Goal: Information Seeking & Learning: Learn about a topic

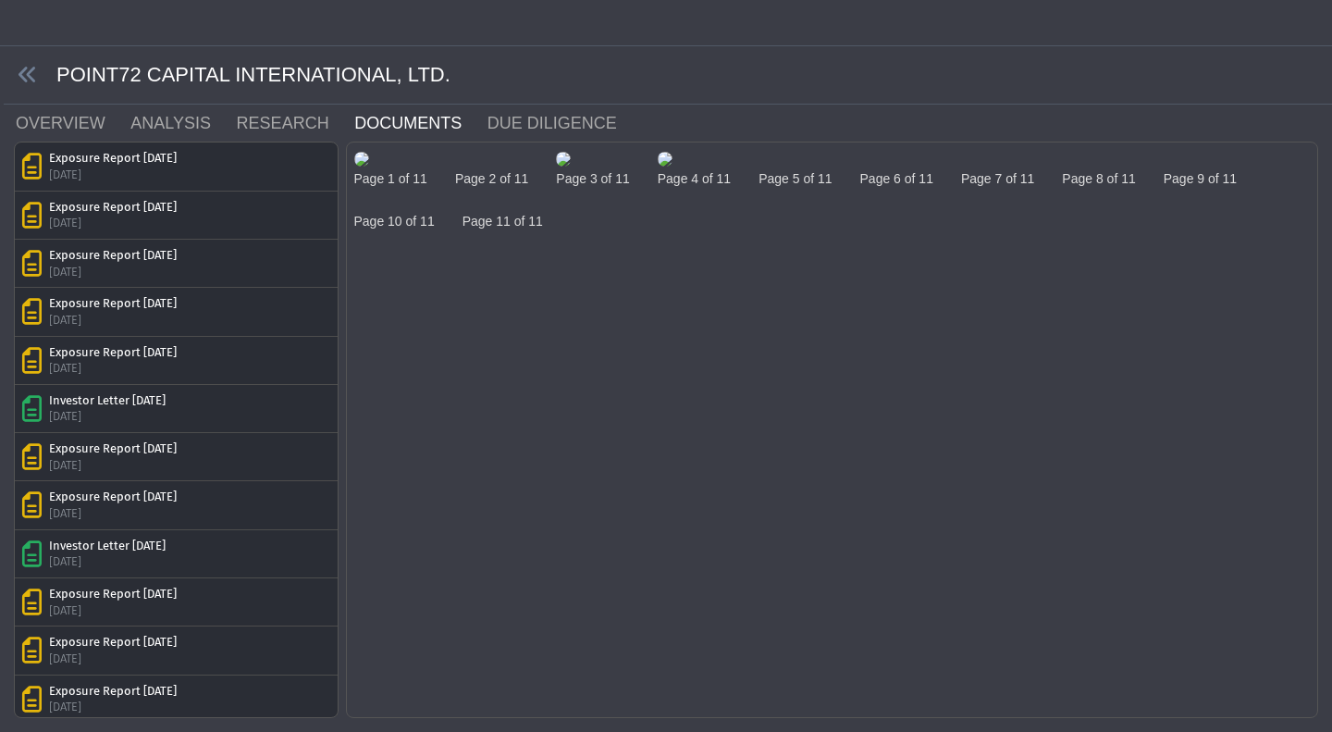
click at [16, 666] on div "Exposure Report Nov 2024 6 Jan 2025" at bounding box center [176, 649] width 323 height 47
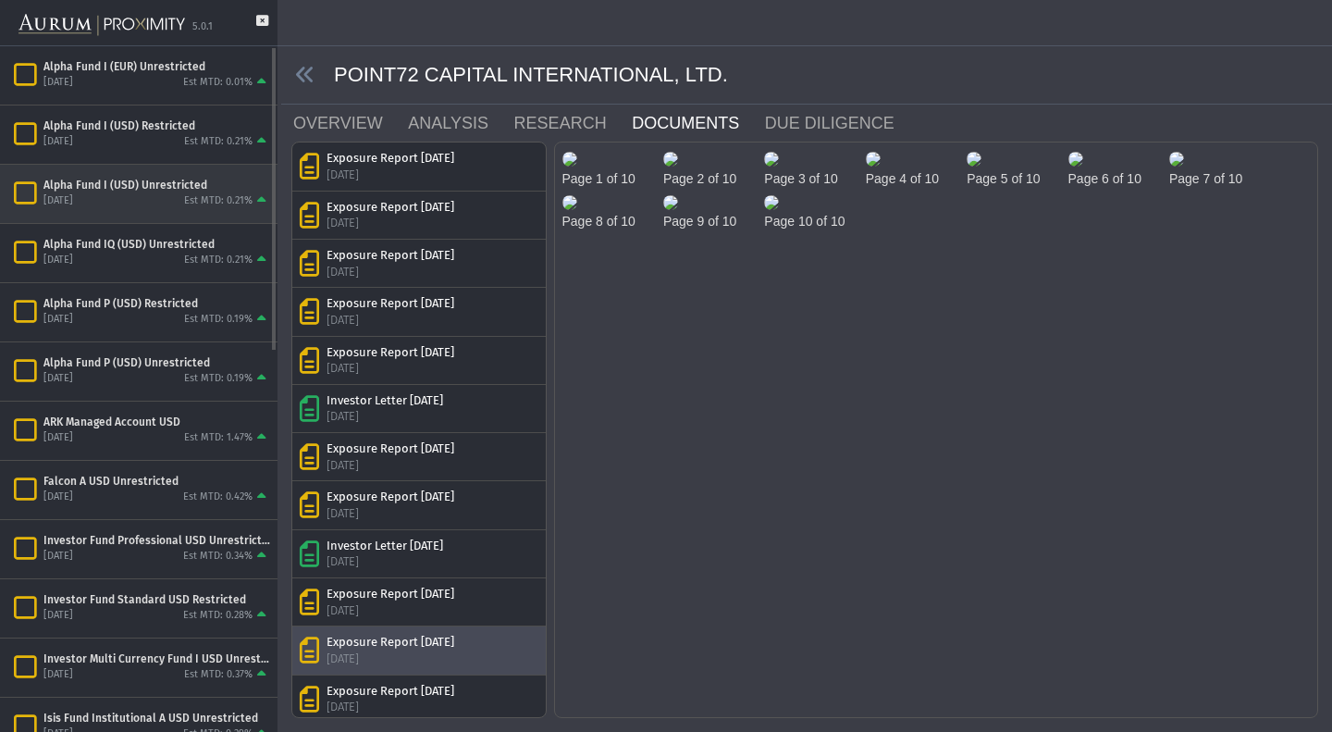
click at [129, 212] on div "Alpha Fund I (USD) Unrestricted August 2025 Est MTD: 0.21%" at bounding box center [138, 194] width 277 height 58
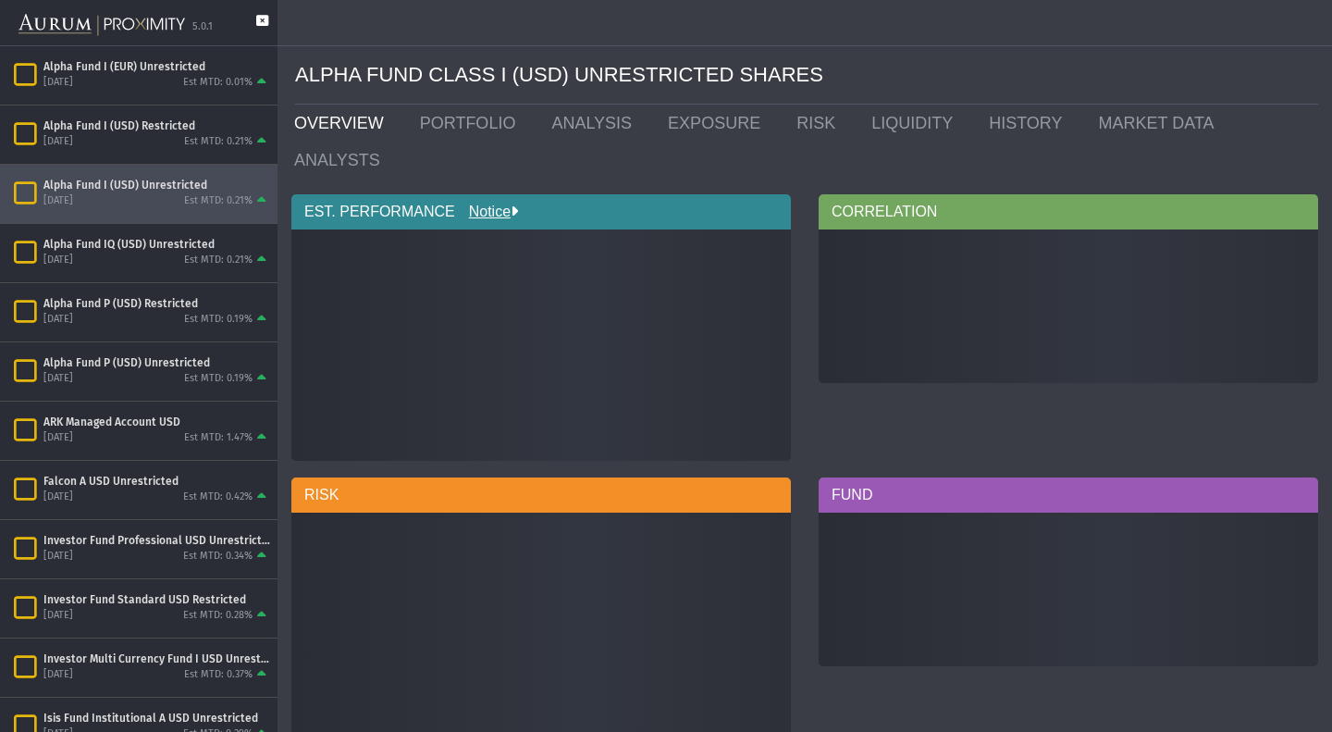
click at [266, 23] on icon at bounding box center [262, 30] width 12 height 31
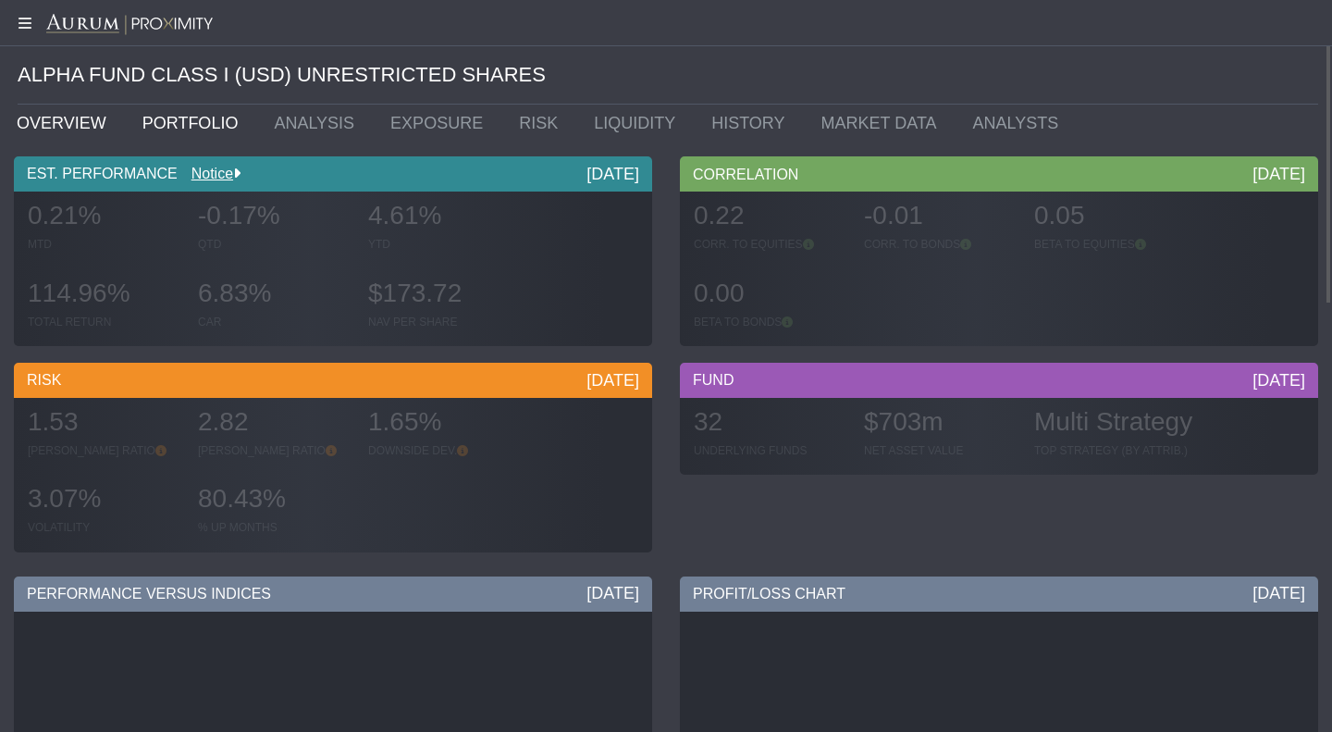
click at [178, 130] on link "PORTFOLIO" at bounding box center [195, 123] width 132 height 37
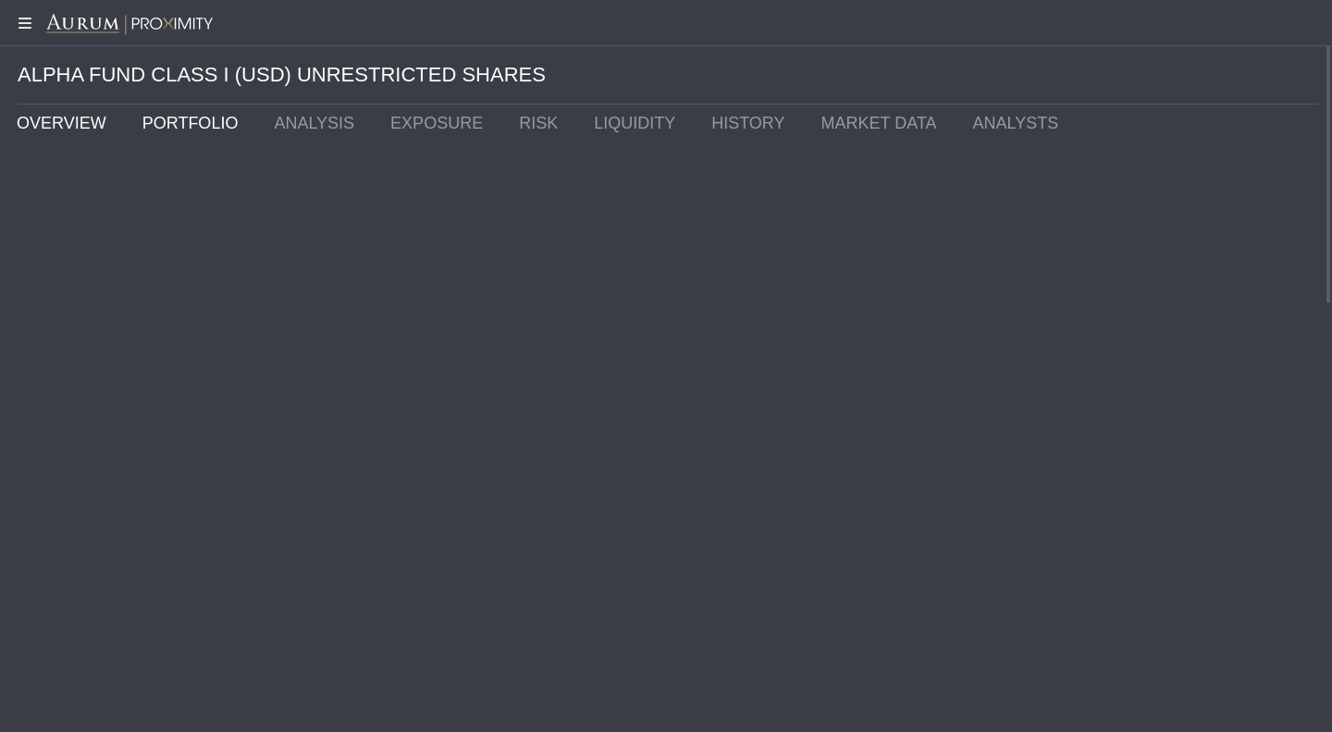
click at [62, 120] on link "OVERVIEW" at bounding box center [66, 123] width 126 height 37
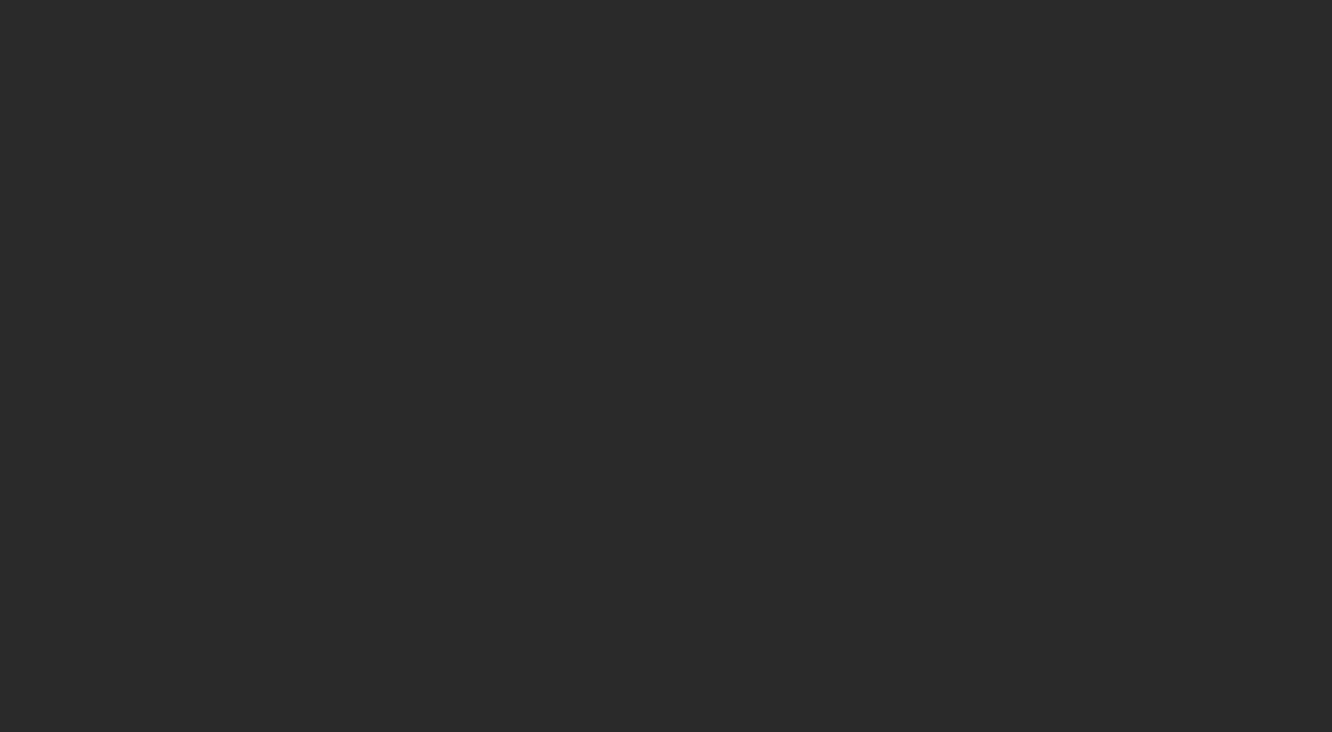
click at [1331, 463] on div at bounding box center [666, 366] width 1332 height 732
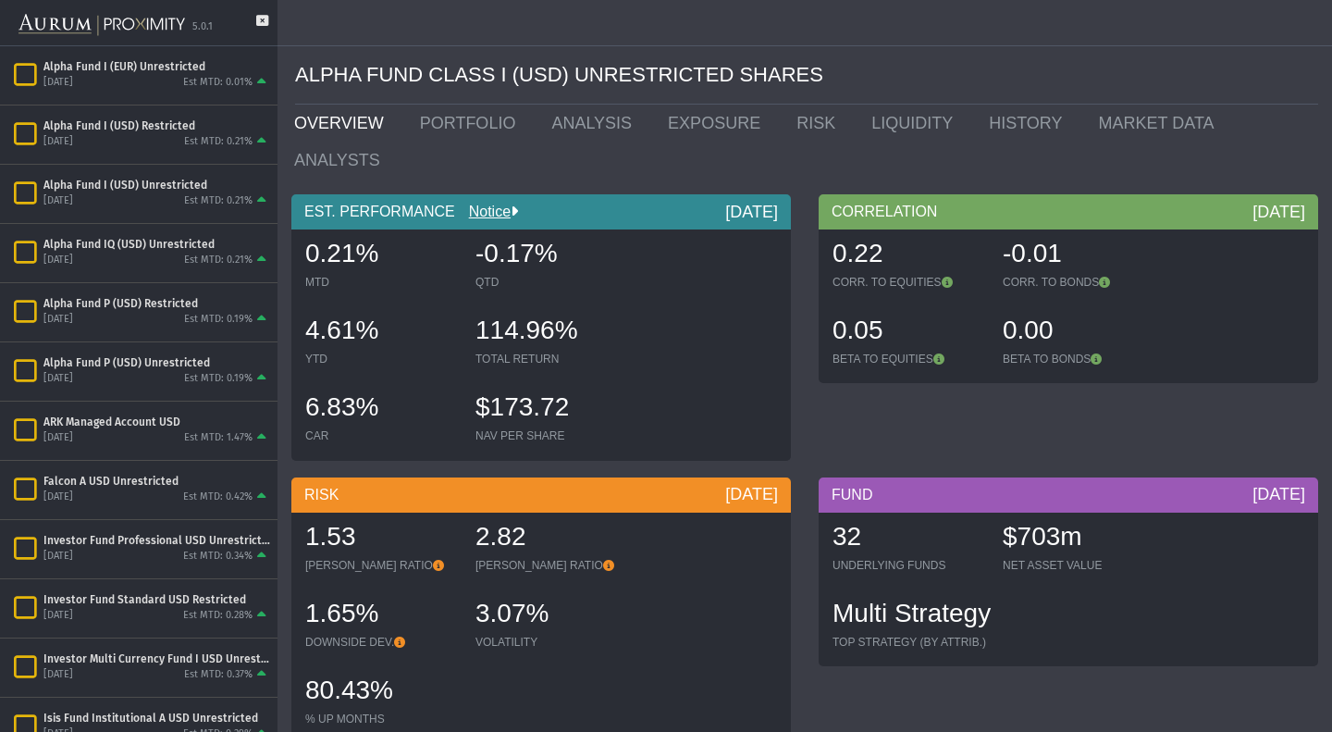
click at [272, 26] on div "5.0.1" at bounding box center [138, 23] width 277 height 46
click at [266, 25] on icon at bounding box center [262, 30] width 12 height 31
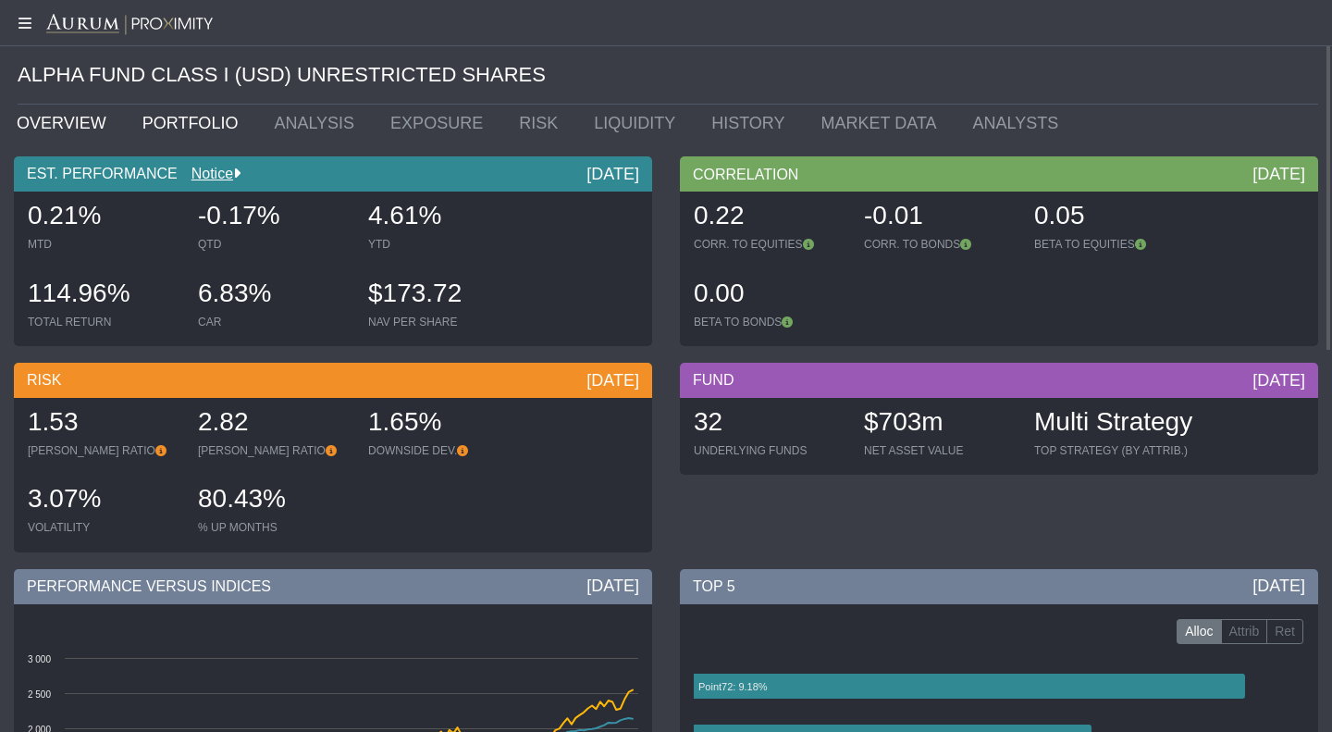
click at [155, 123] on link "PORTFOLIO" at bounding box center [195, 123] width 132 height 37
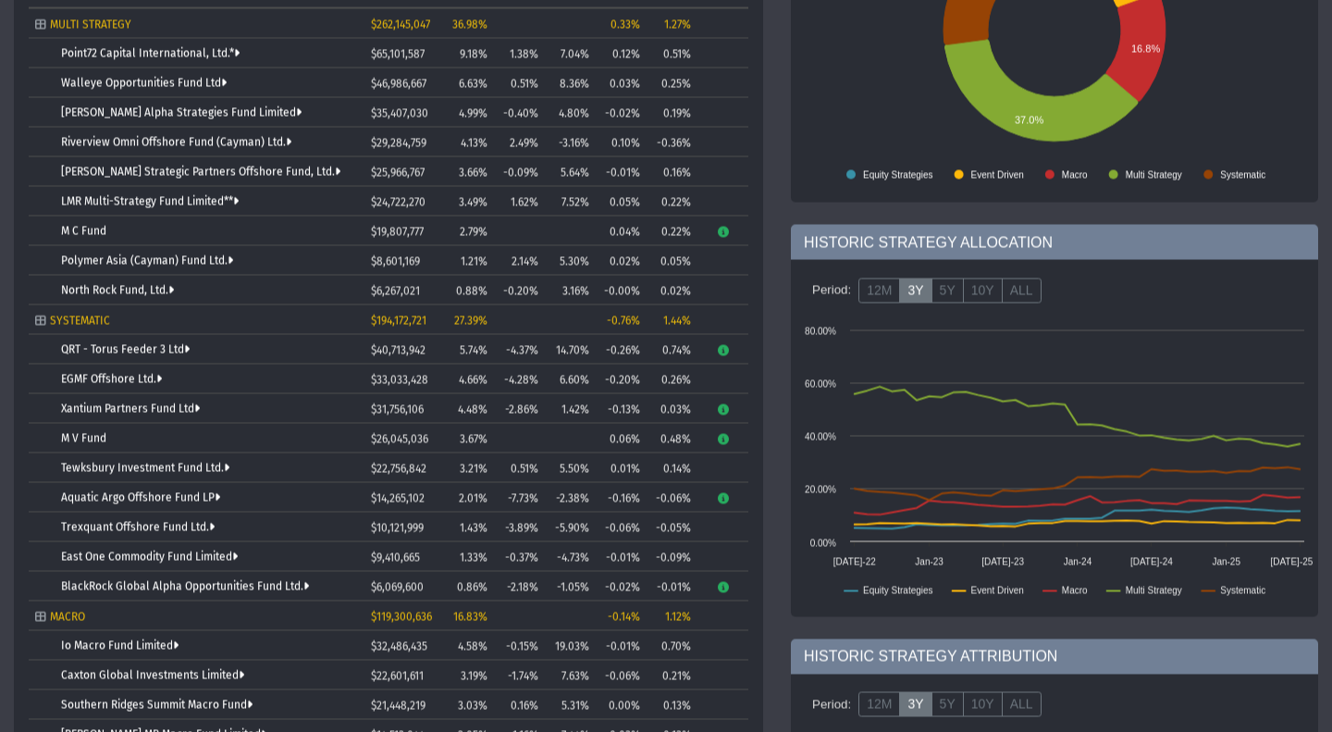
scroll to position [297, 0]
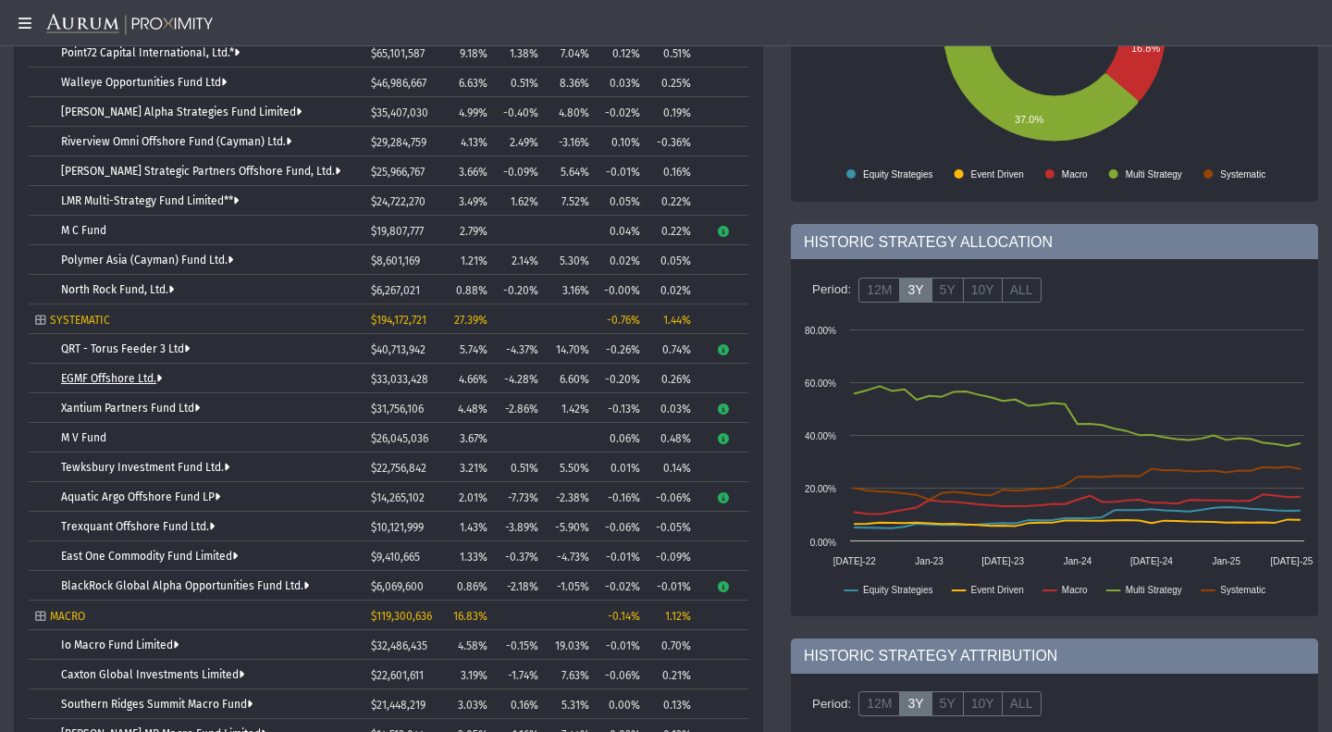
click at [91, 377] on link "EGMF Offshore Ltd." at bounding box center [111, 378] width 101 height 13
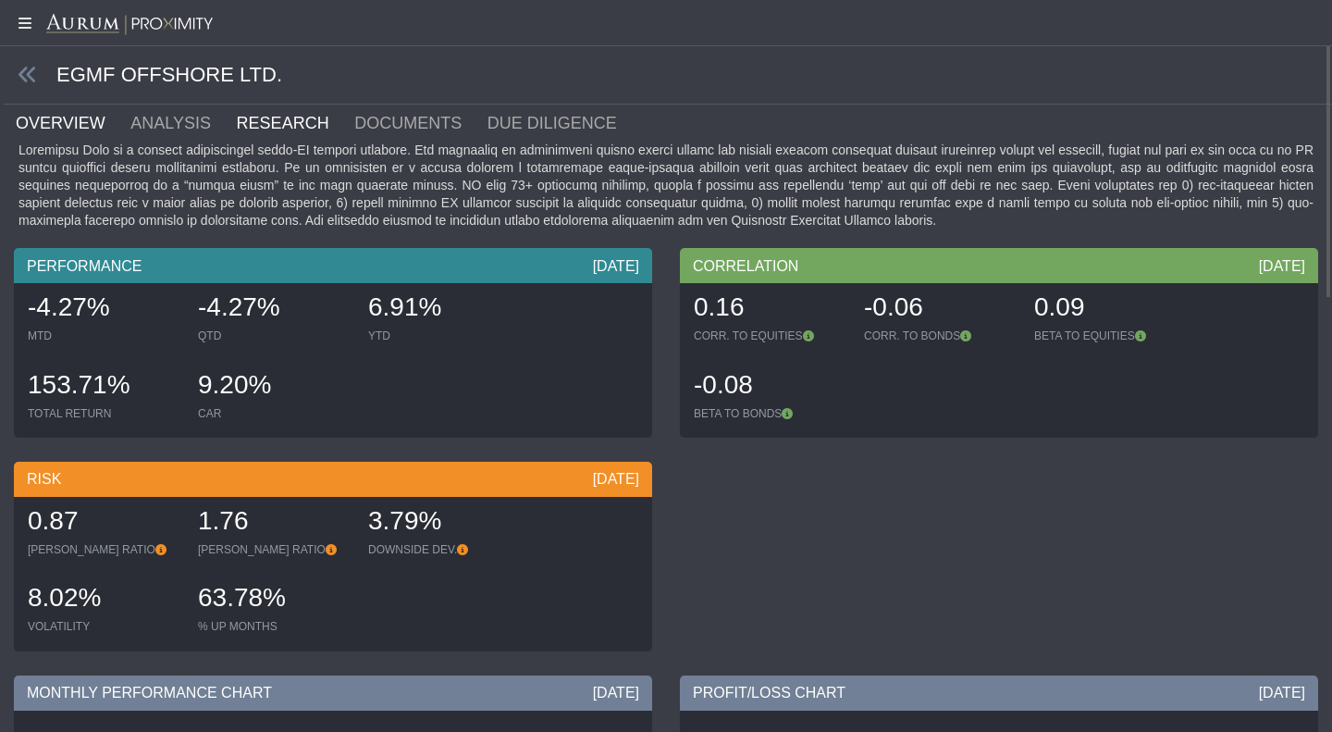
click at [269, 122] on link "RESEARCH" at bounding box center [294, 123] width 118 height 37
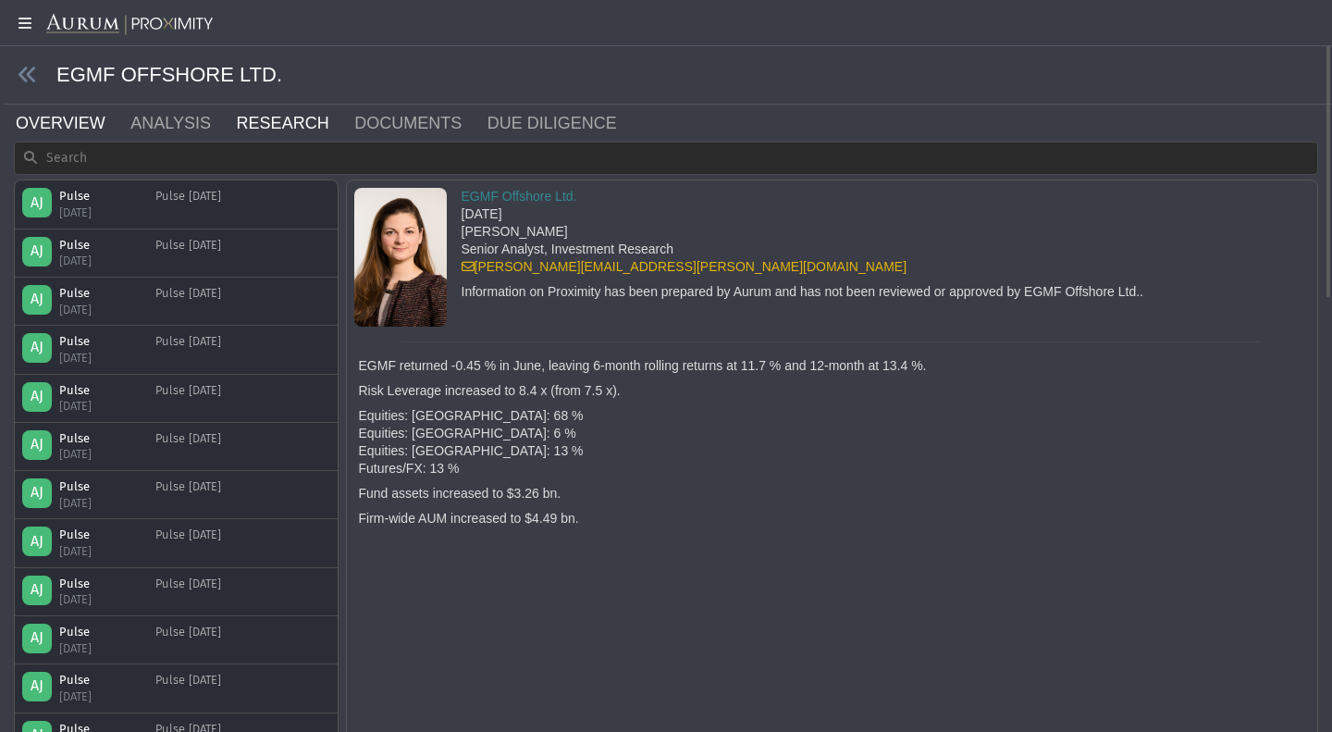
click at [77, 128] on link "OVERVIEW" at bounding box center [71, 123] width 115 height 37
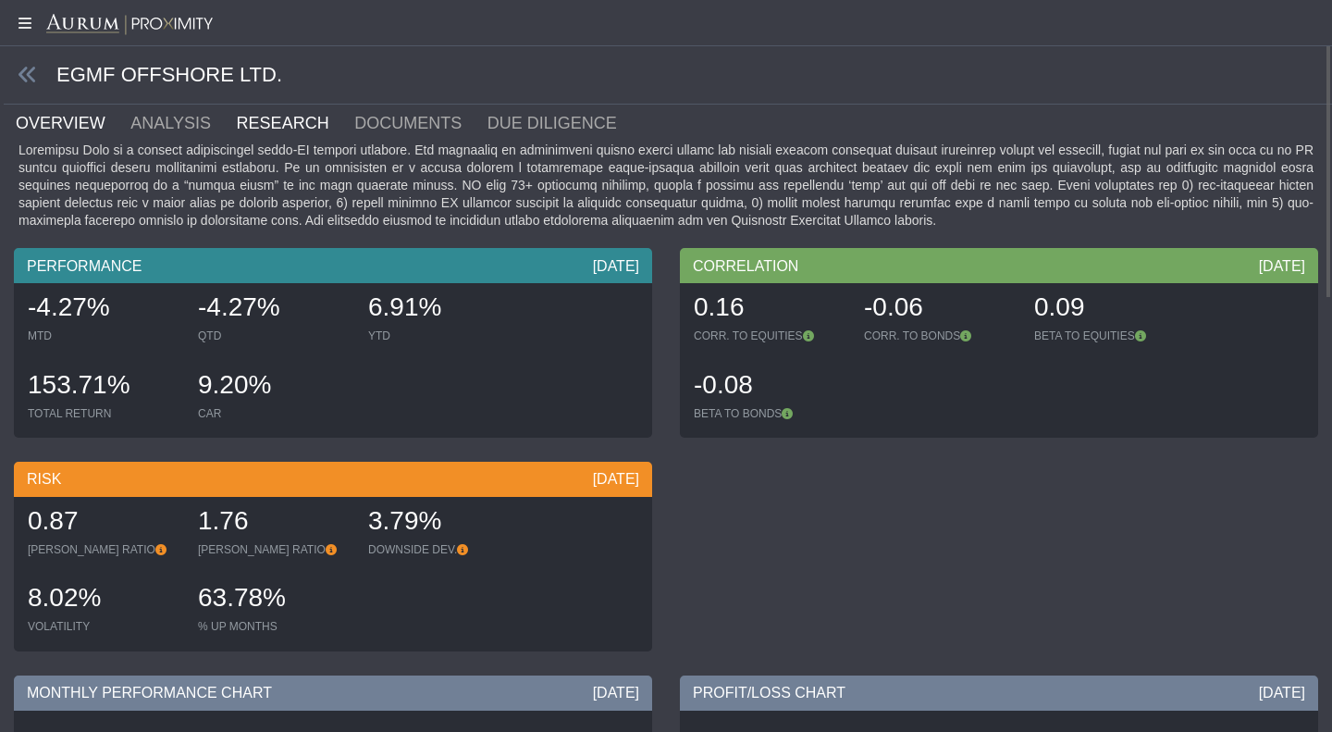
click at [269, 117] on link "RESEARCH" at bounding box center [294, 123] width 118 height 37
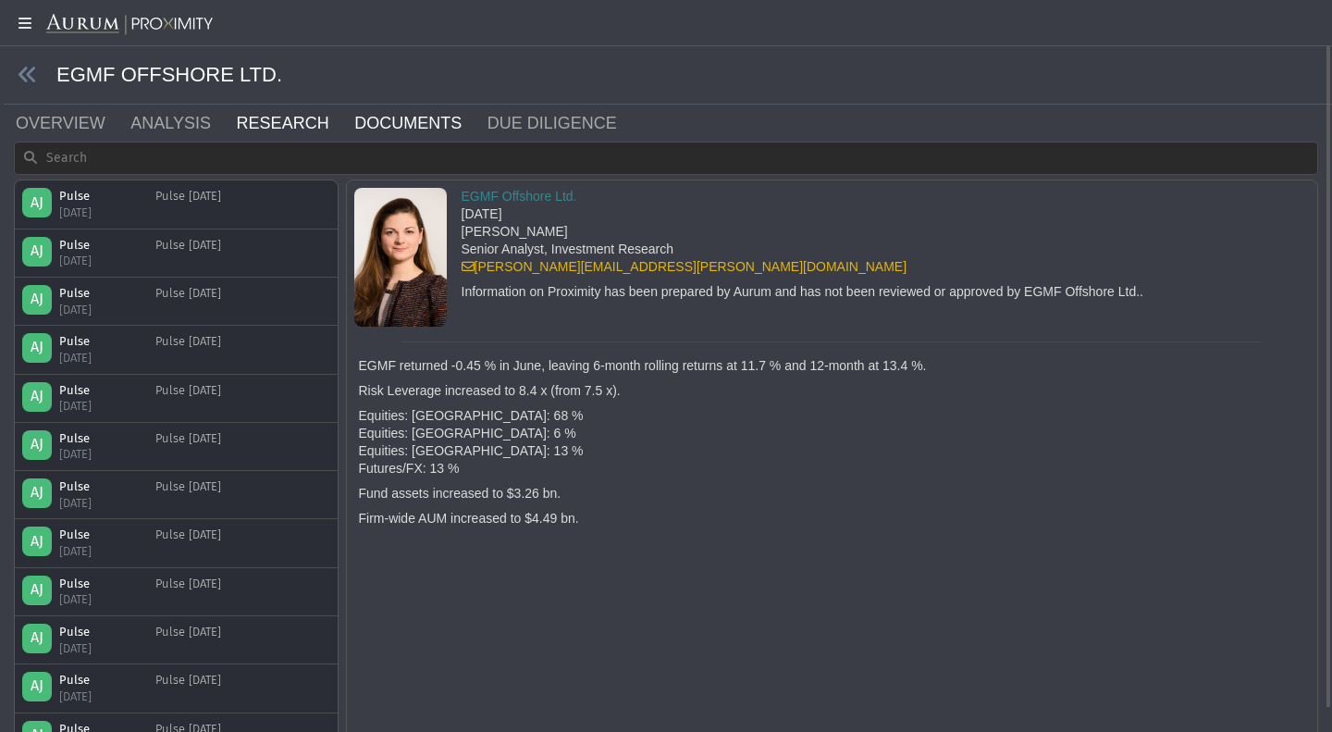
click at [358, 123] on link "DOCUMENTS" at bounding box center [418, 123] width 133 height 37
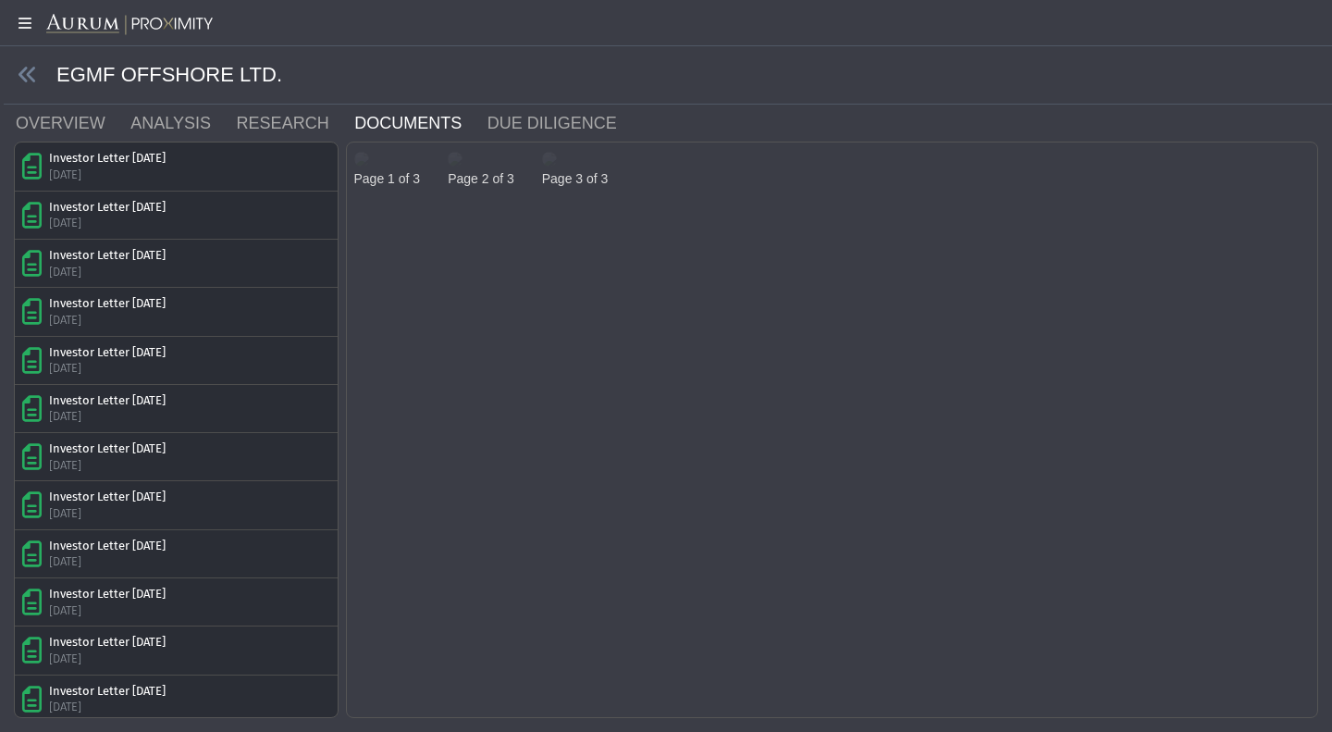
click at [369, 166] on img at bounding box center [361, 159] width 15 height 15
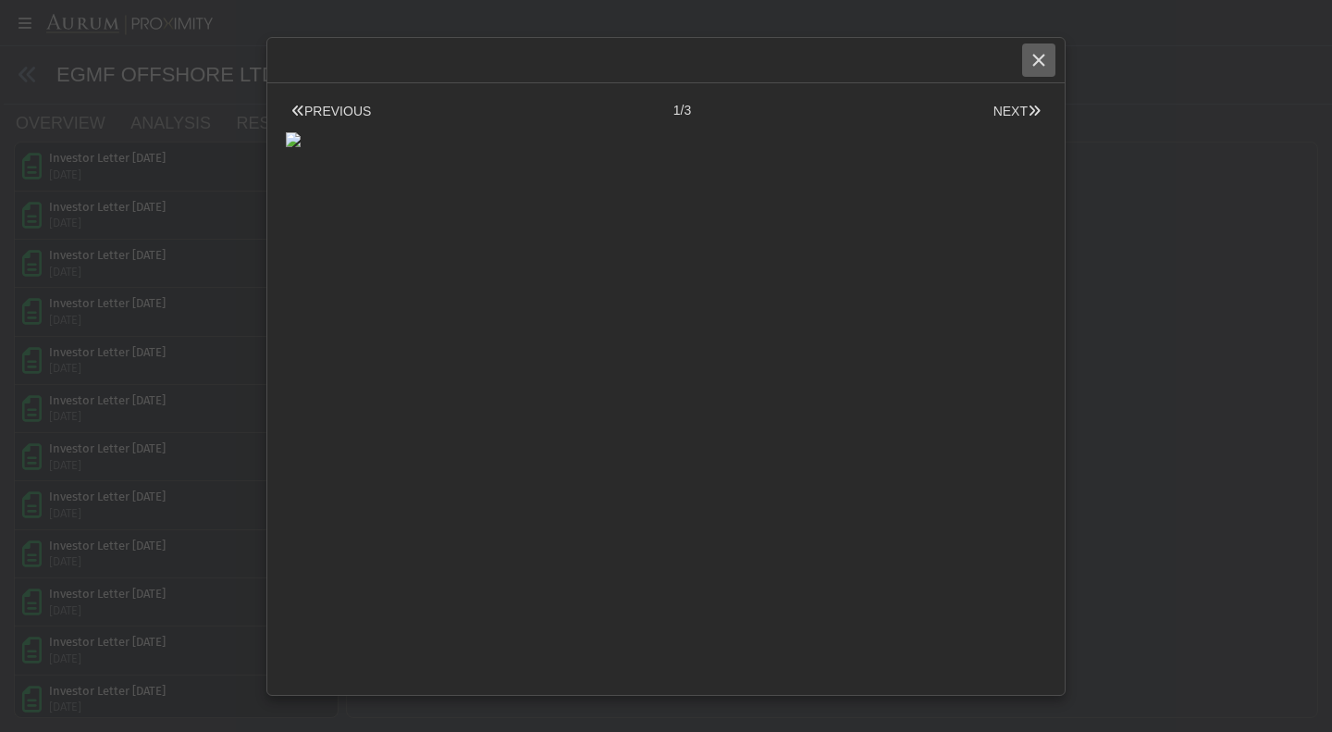
click at [1026, 69] on div "Close" at bounding box center [1038, 59] width 31 height 31
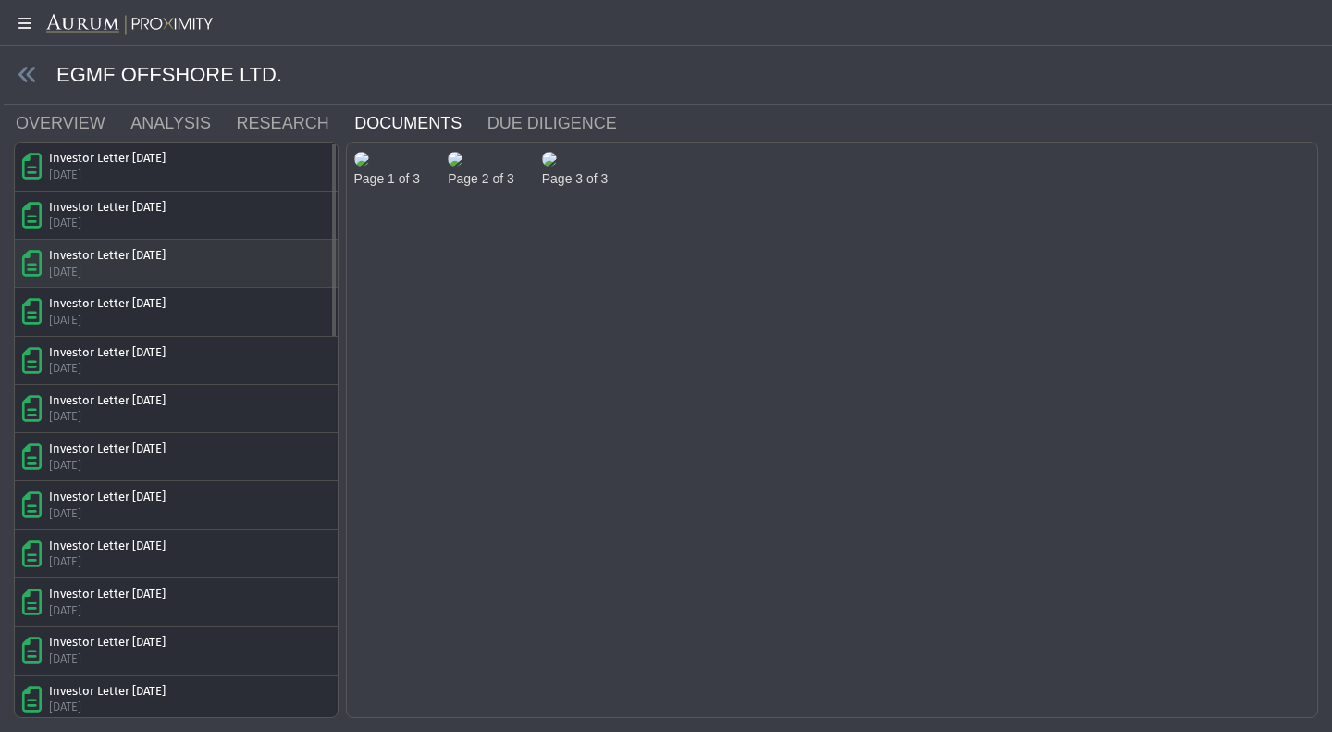
click at [166, 277] on div "[DATE]" at bounding box center [107, 272] width 117 height 17
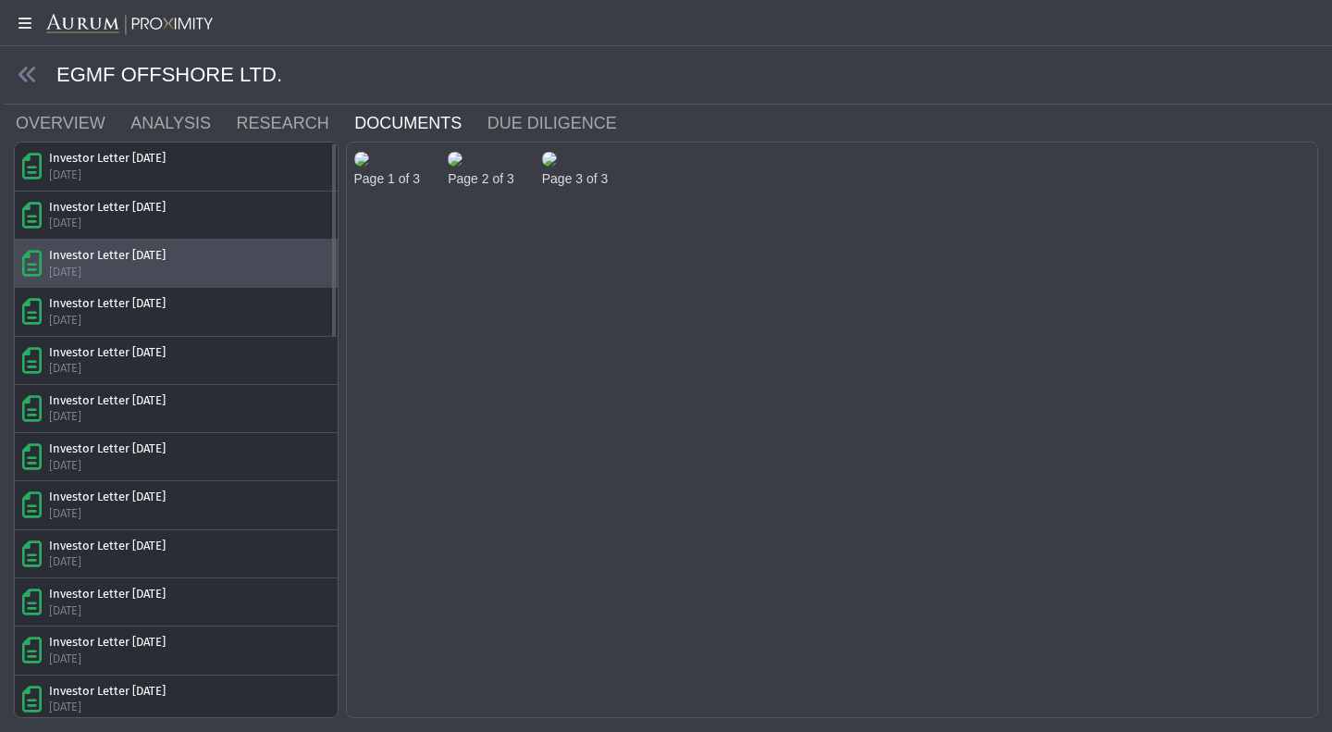
click at [1324, 349] on div "**********" at bounding box center [666, 359] width 1332 height 718
click at [26, 79] on icon at bounding box center [28, 75] width 20 height 20
